Goal: Task Accomplishment & Management: Manage account settings

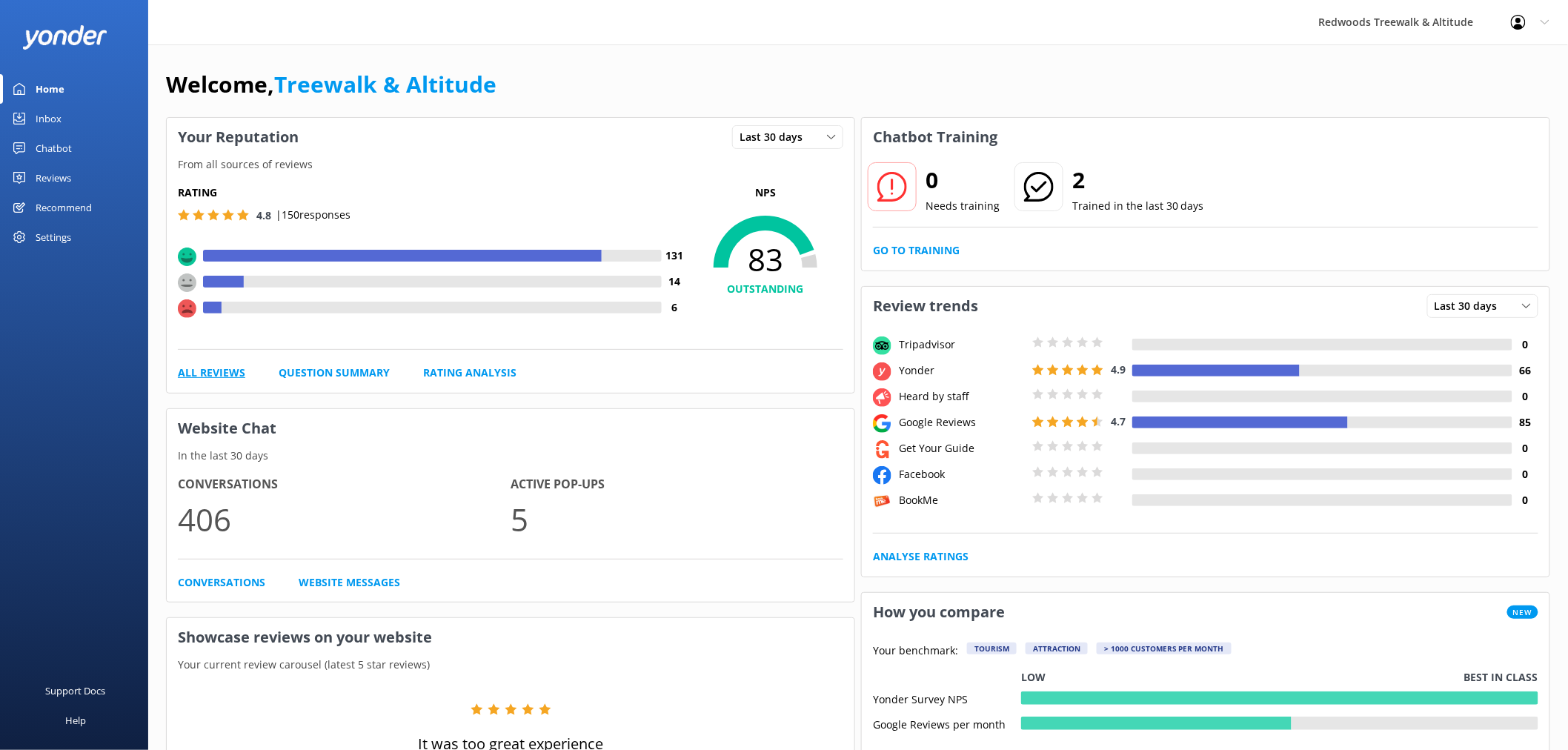
click at [206, 373] on link "All Reviews" at bounding box center [211, 373] width 67 height 16
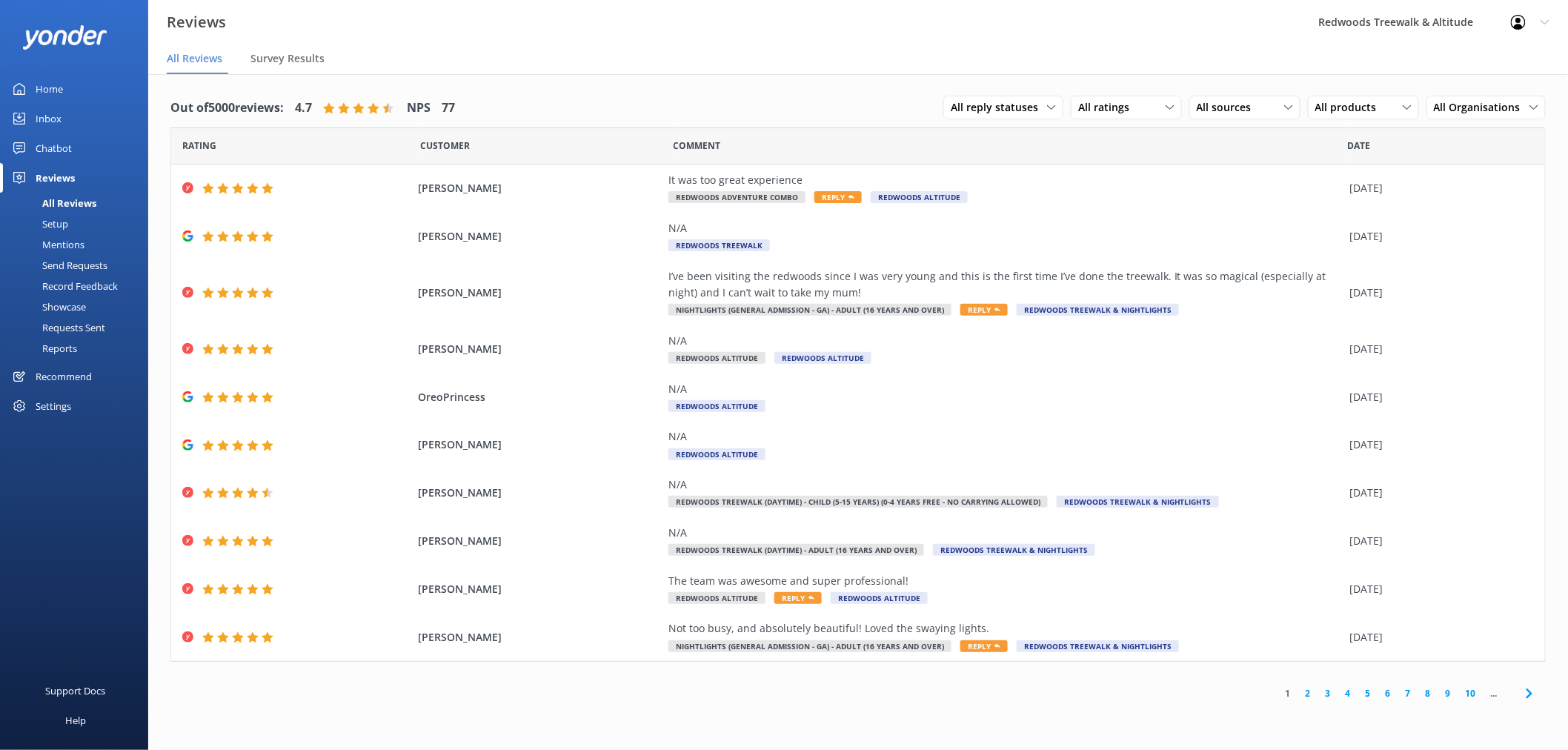
click at [53, 160] on div "Chatbot" at bounding box center [53, 148] width 36 height 30
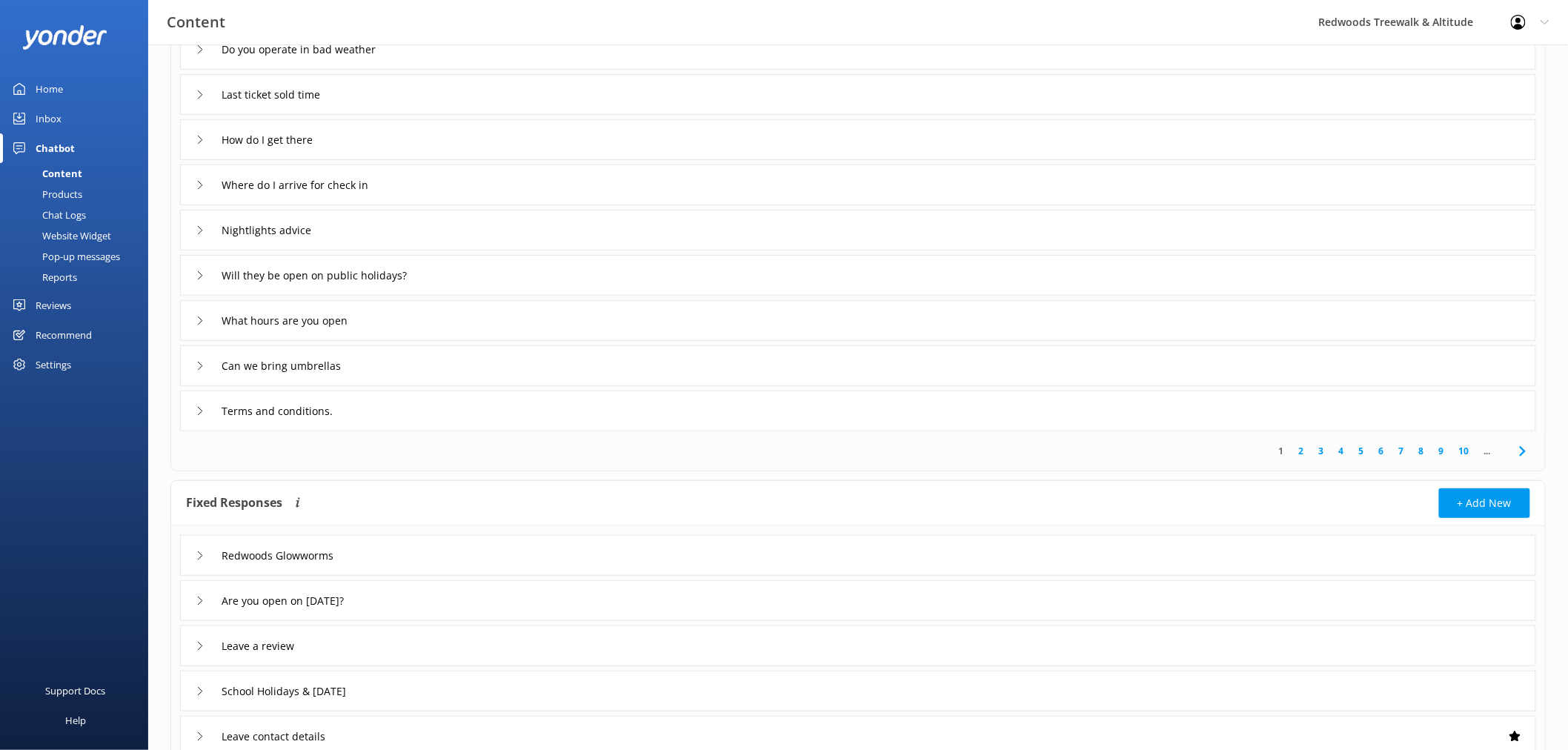
scroll to position [165, 0]
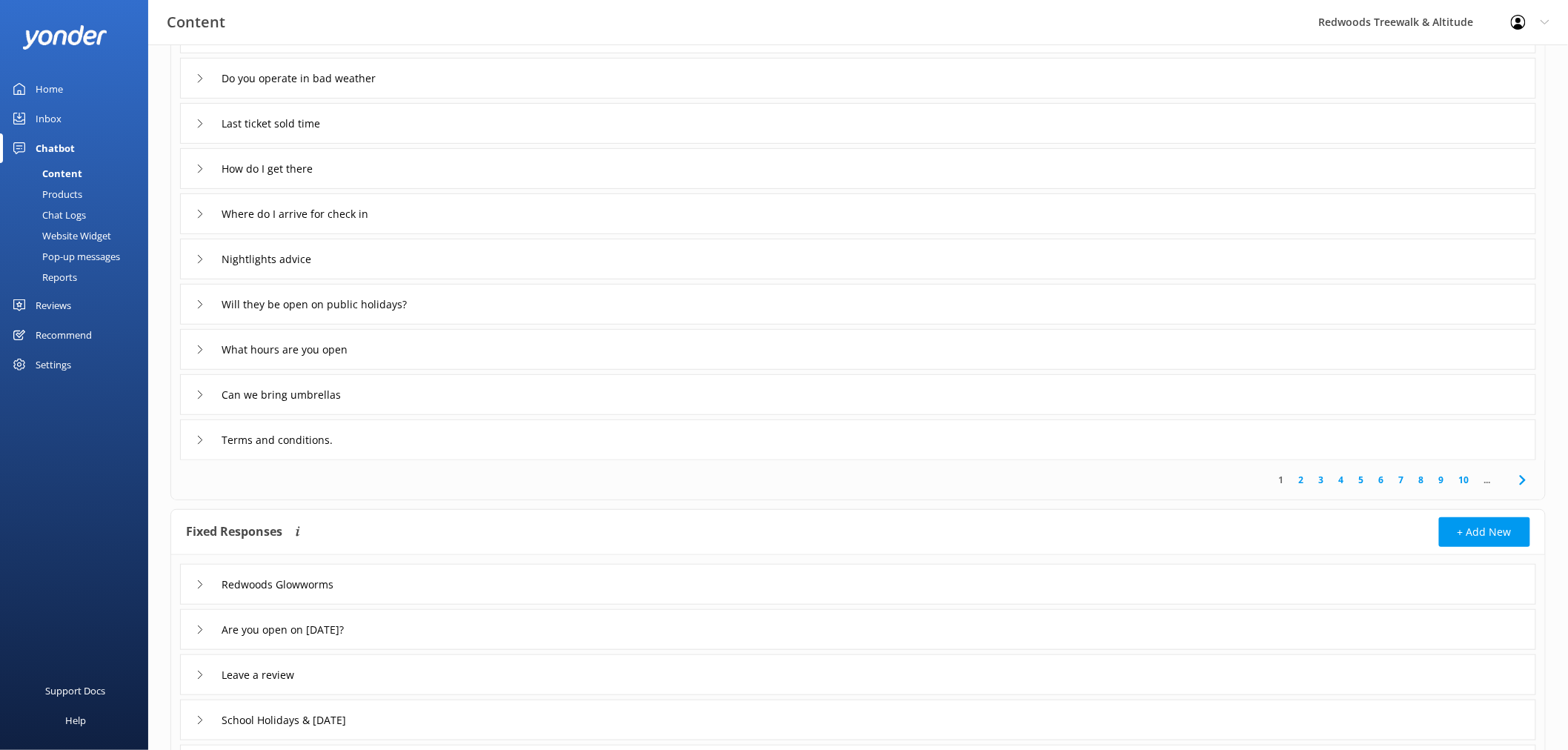
click at [67, 115] on link "Inbox" at bounding box center [74, 119] width 148 height 30
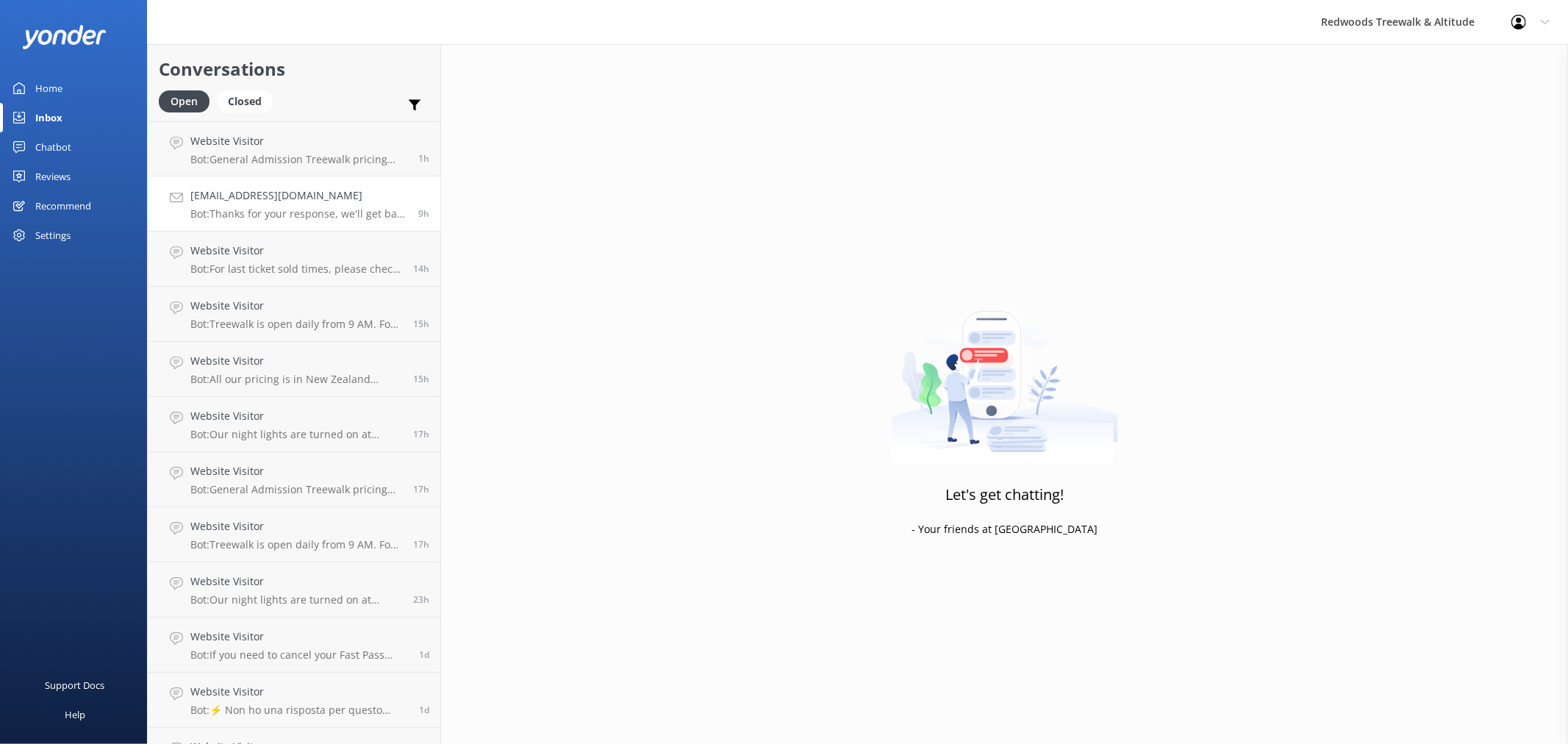
click at [298, 207] on p "Bot: Thanks for your response, we'll get back to you as soon as we can during o…" at bounding box center [299, 214] width 217 height 13
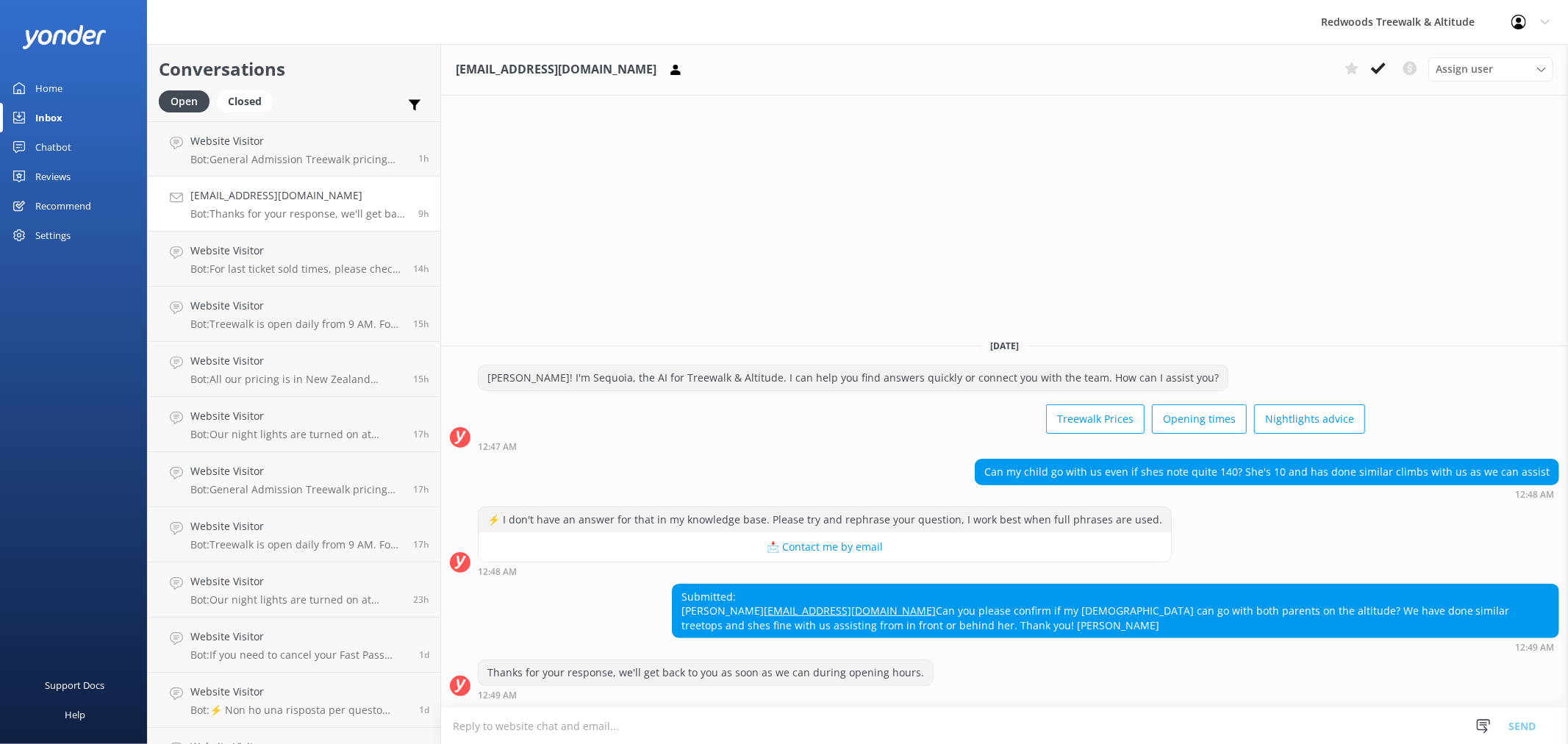
click at [93, 81] on link "Home" at bounding box center [74, 88] width 147 height 30
